Goal: Task Accomplishment & Management: Manage account settings

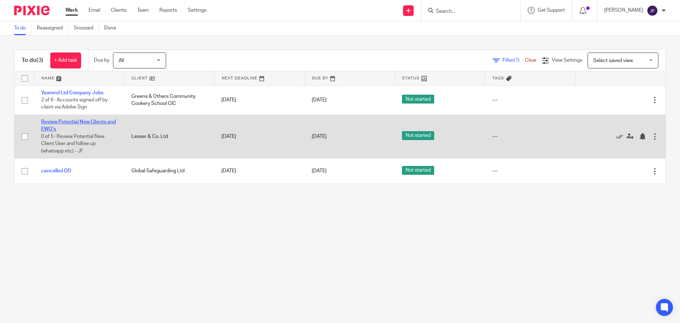
click at [85, 120] on link "Review Potential New Clients and EWO's" at bounding box center [78, 125] width 75 height 12
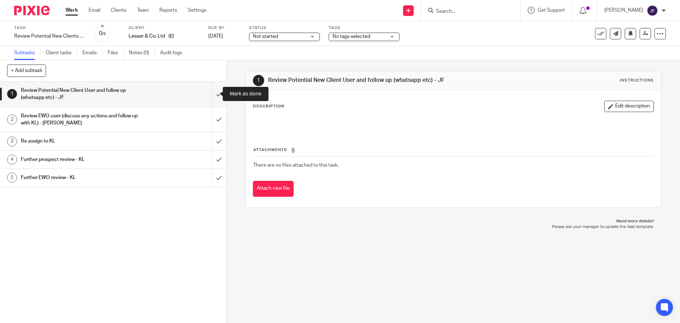
click at [212, 95] on input "submit" at bounding box center [113, 94] width 226 height 25
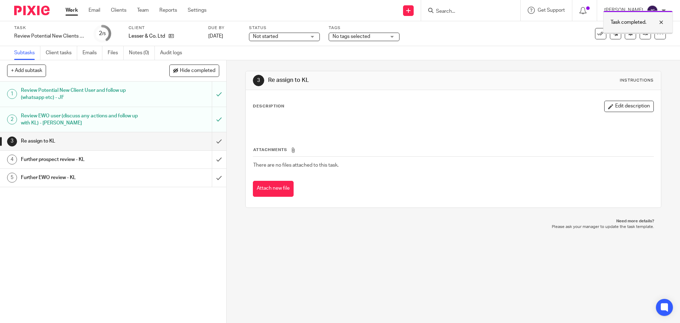
click at [666, 26] on div "Task completed." at bounding box center [639, 22] width 70 height 23
click at [647, 34] on div "See template in use Advanced task editor Copy task Change schedule Delete" at bounding box center [630, 33] width 71 height 11
click at [643, 34] on icon at bounding box center [645, 33] width 5 height 5
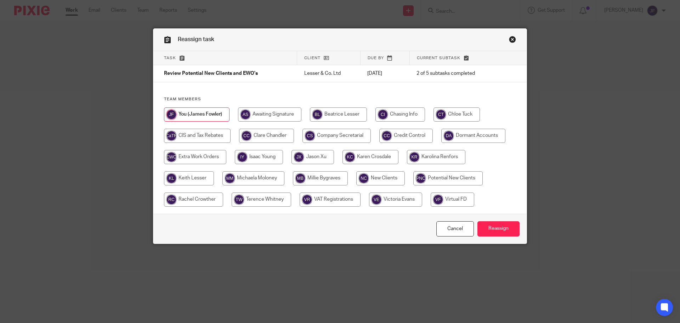
click at [194, 183] on input "radio" at bounding box center [189, 178] width 50 height 14
radio input "true"
click at [483, 224] on input "Reassign" at bounding box center [499, 228] width 42 height 15
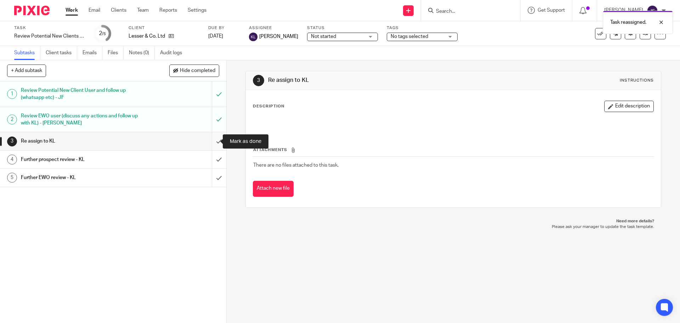
click at [209, 145] on input "submit" at bounding box center [113, 141] width 226 height 18
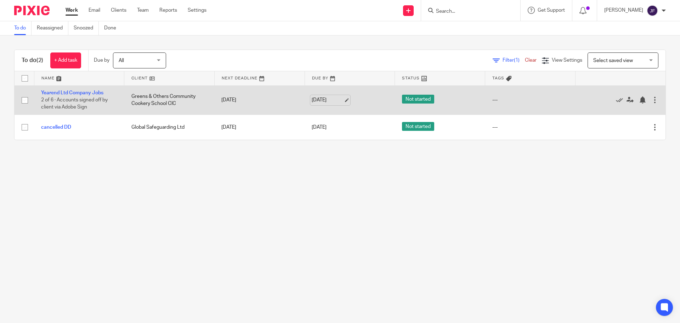
click at [327, 100] on link "[DATE]" at bounding box center [328, 99] width 32 height 7
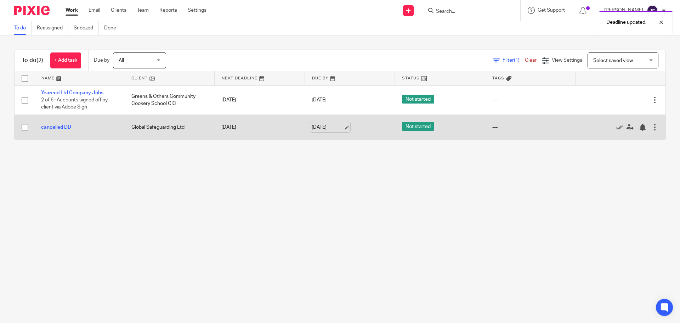
click at [323, 128] on link "[DATE]" at bounding box center [328, 127] width 32 height 7
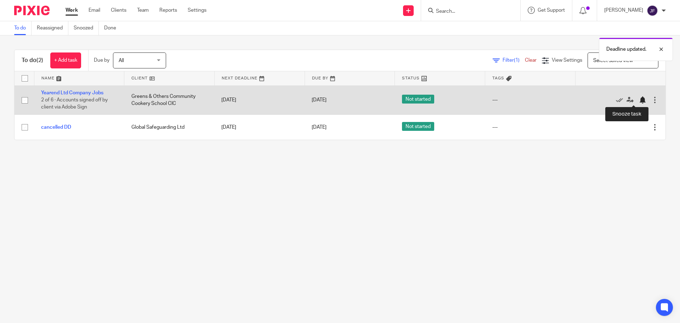
click at [639, 100] on div at bounding box center [642, 99] width 7 height 7
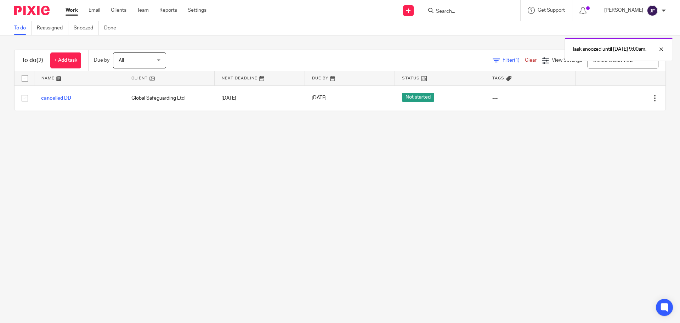
drag, startPoint x: 563, startPoint y: 214, endPoint x: 493, endPoint y: 184, distance: 77.0
click at [493, 184] on main "To do Reassigned Snoozed Done To do (2) + Add task Due by All All [DATE] [DATE]…" at bounding box center [340, 161] width 680 height 323
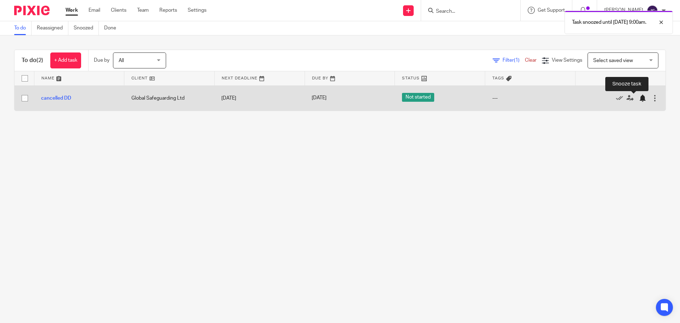
click at [639, 96] on div at bounding box center [642, 98] width 7 height 7
